Goal: Task Accomplishment & Management: Manage account settings

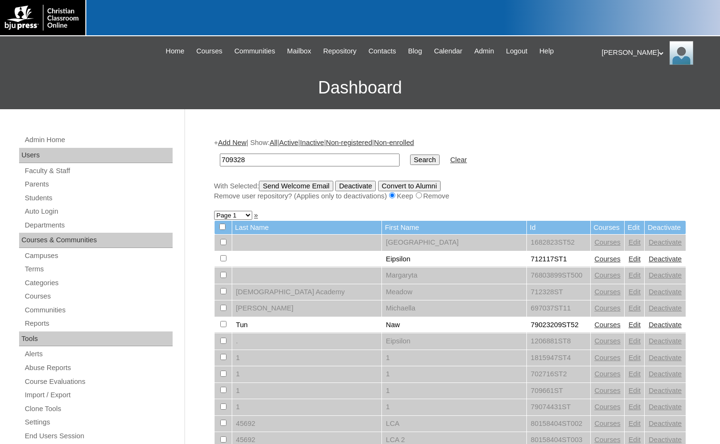
type input "709328"
click at [410, 161] on input "Search" at bounding box center [425, 159] width 30 height 10
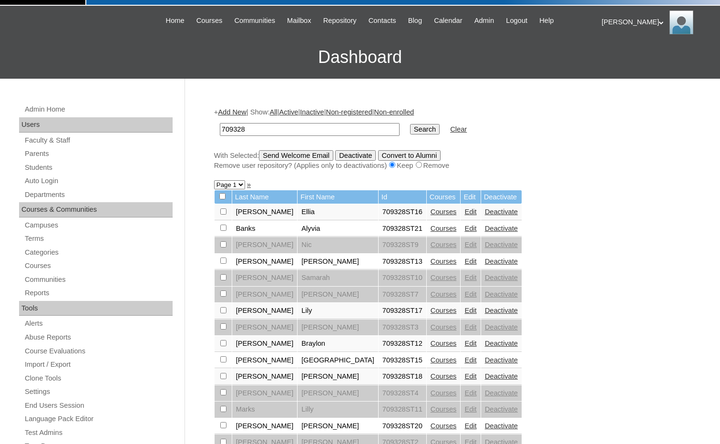
scroll to position [48, 0]
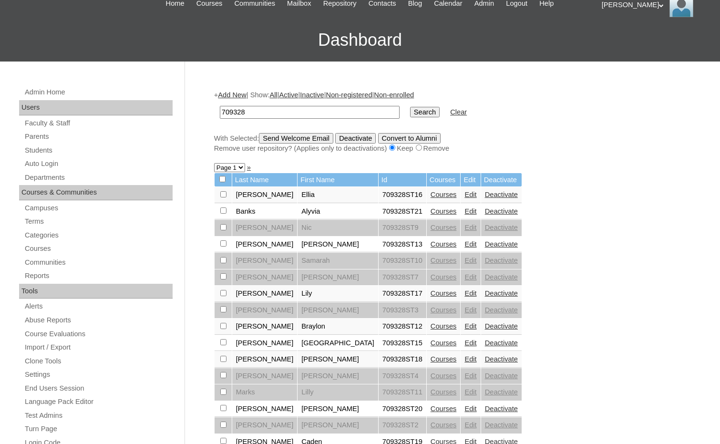
click at [464, 292] on link "Edit" at bounding box center [470, 293] width 12 height 8
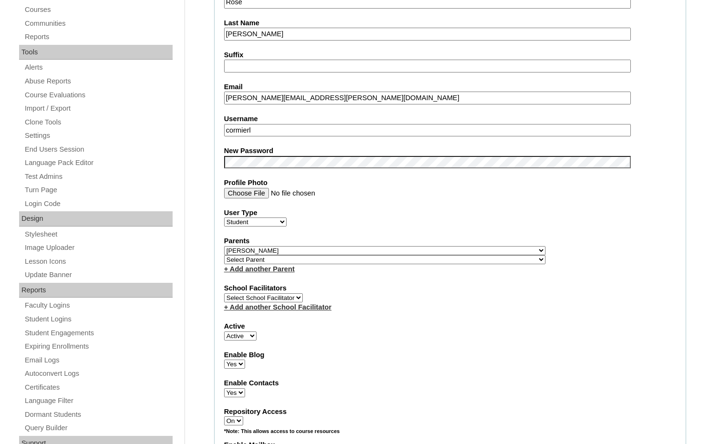
scroll to position [334, 0]
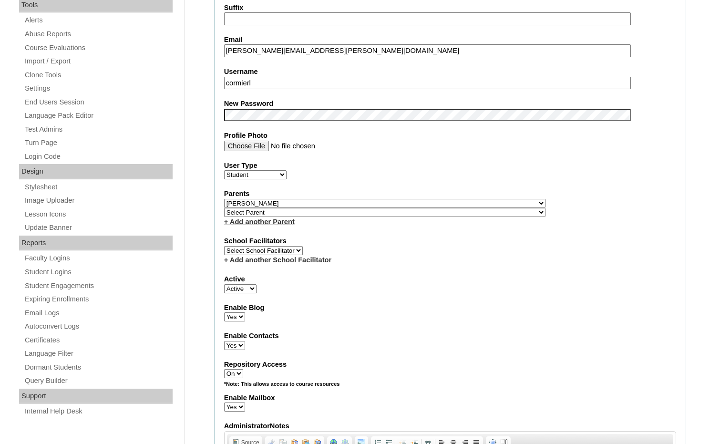
click at [435, 201] on select "Select Parent , Fautanu, Ma 1, 1 23-24 accountMorgan, Jason 6th Street Mennonit…" at bounding box center [384, 203] width 321 height 9
select select
click at [224, 199] on select "Select Parent , Fautanu, Ma 1, 1 23-24 accountMorgan, Jason 6th Street Mennonit…" at bounding box center [384, 203] width 321 height 9
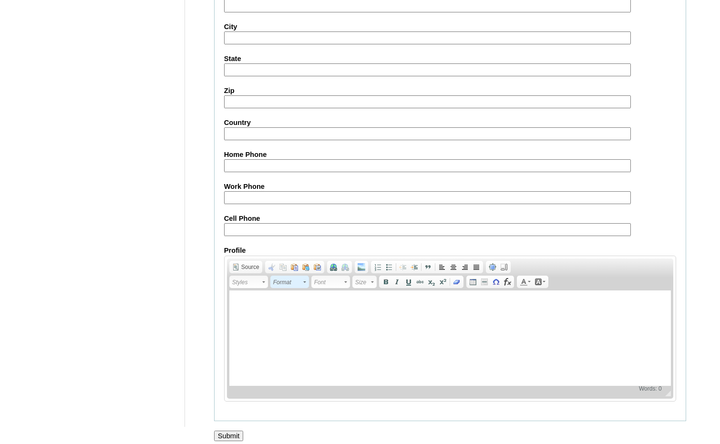
scroll to position [1008, 0]
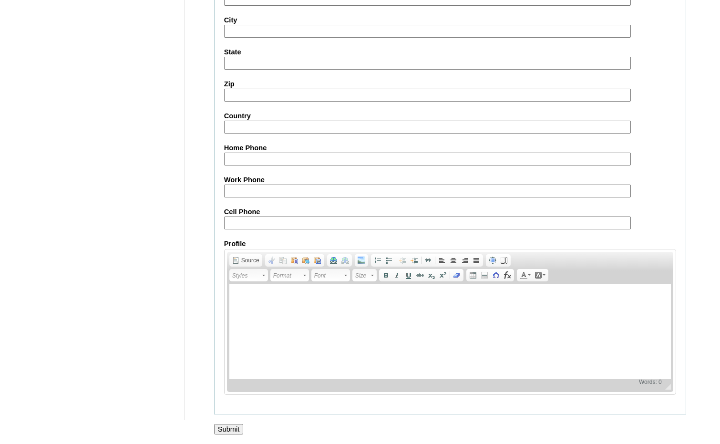
click at [234, 431] on input "Submit" at bounding box center [229, 429] width 30 height 10
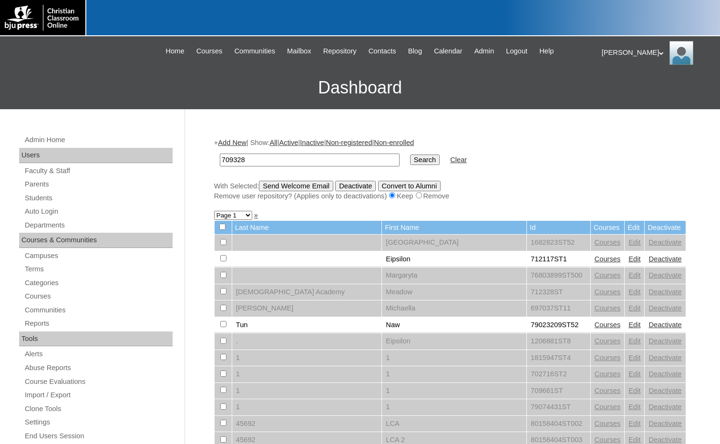
type input "709328"
click at [410, 159] on input "Search" at bounding box center [425, 159] width 30 height 10
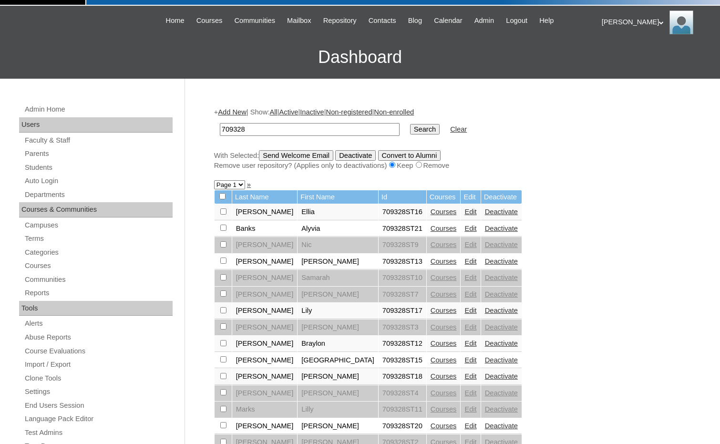
scroll to position [48, 0]
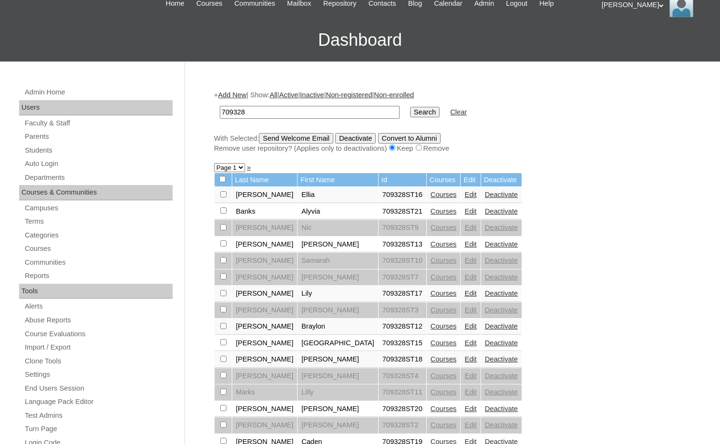
click at [464, 260] on link "Edit" at bounding box center [470, 260] width 12 height 8
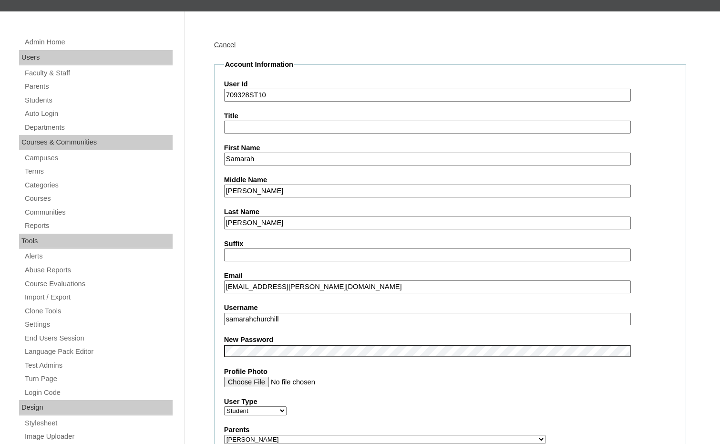
scroll to position [191, 0]
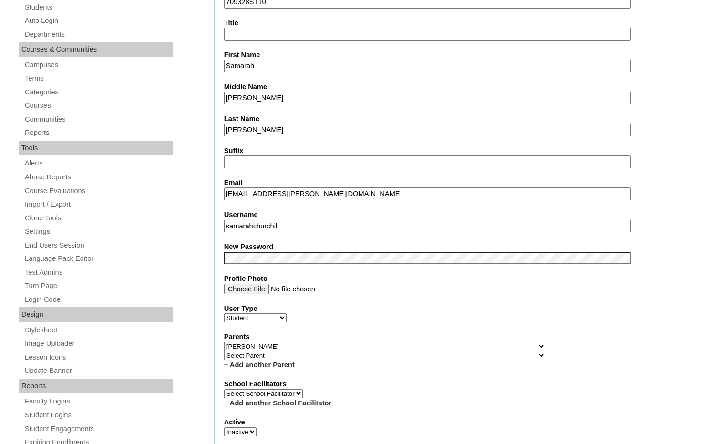
click at [435, 344] on select "Select Parent , Fautanu, Ma 1, 1 23-24 accountMorgan, Jason 6th Street Mennonit…" at bounding box center [384, 346] width 321 height 9
select select
click at [224, 342] on select "Select Parent , Fautanu, Ma 1, 1 23-24 accountMorgan, Jason 6th Street Mennonit…" at bounding box center [384, 346] width 321 height 9
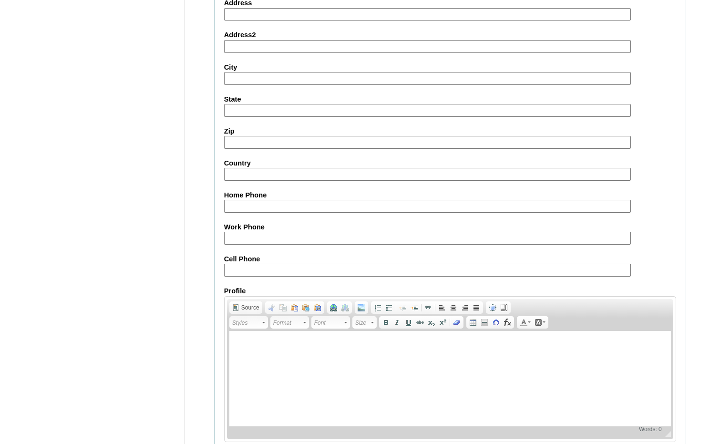
scroll to position [1008, 0]
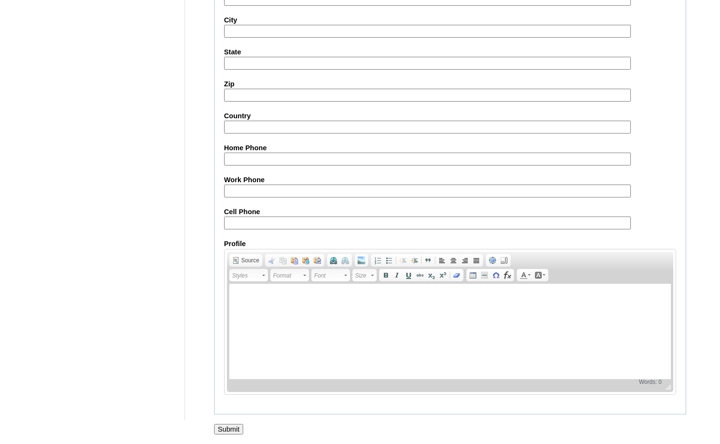
click at [232, 429] on input "Submit" at bounding box center [229, 429] width 30 height 10
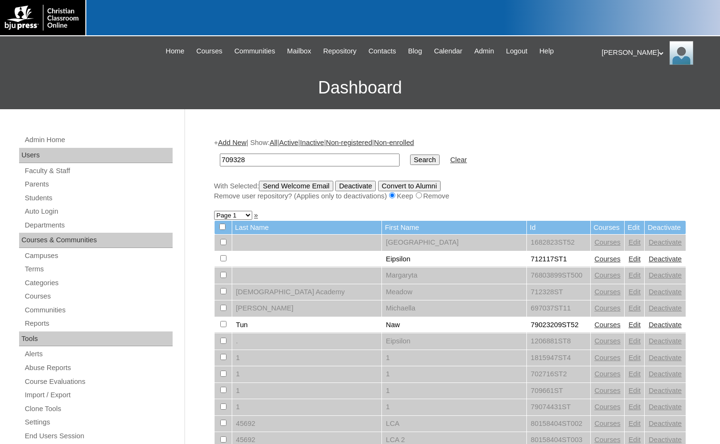
type input "709328"
click at [410, 158] on input "Search" at bounding box center [425, 159] width 30 height 10
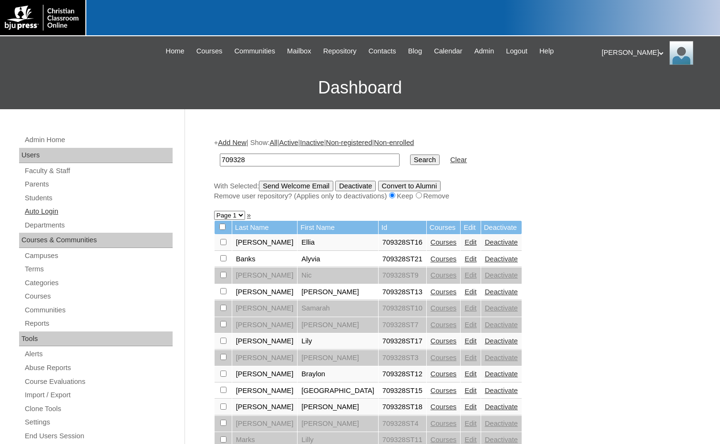
click at [49, 212] on link "Auto Login" at bounding box center [98, 211] width 149 height 12
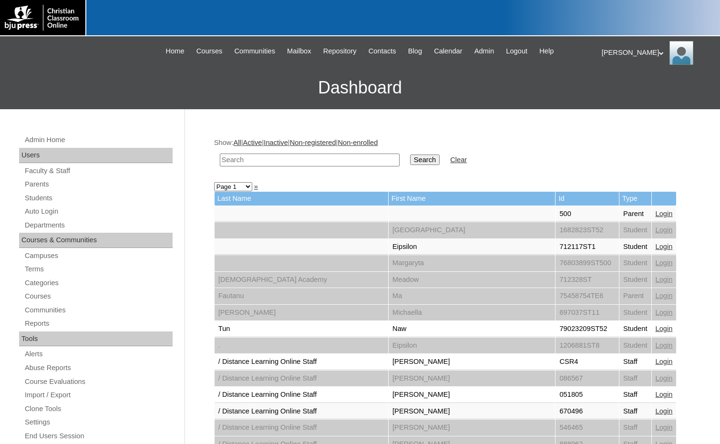
click at [359, 162] on input "text" at bounding box center [310, 159] width 180 height 13
type input "knakal"
click at [410, 154] on input "Search" at bounding box center [425, 159] width 30 height 10
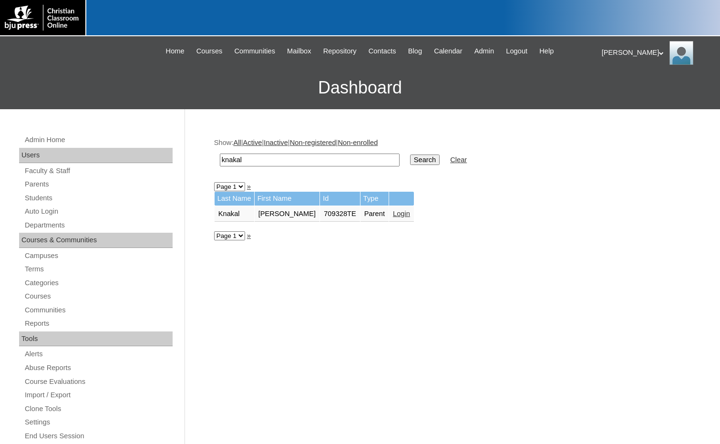
click at [393, 213] on link "Login" at bounding box center [401, 214] width 17 height 8
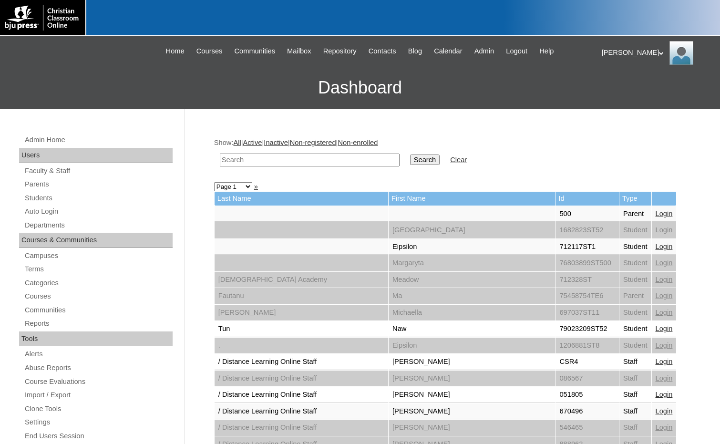
drag, startPoint x: 281, startPoint y: 162, endPoint x: 326, endPoint y: 158, distance: 45.0
click at [281, 162] on input "text" at bounding box center [310, 159] width 180 height 13
paste input "709328"
type input "709328"
